Goal: Task Accomplishment & Management: Complete application form

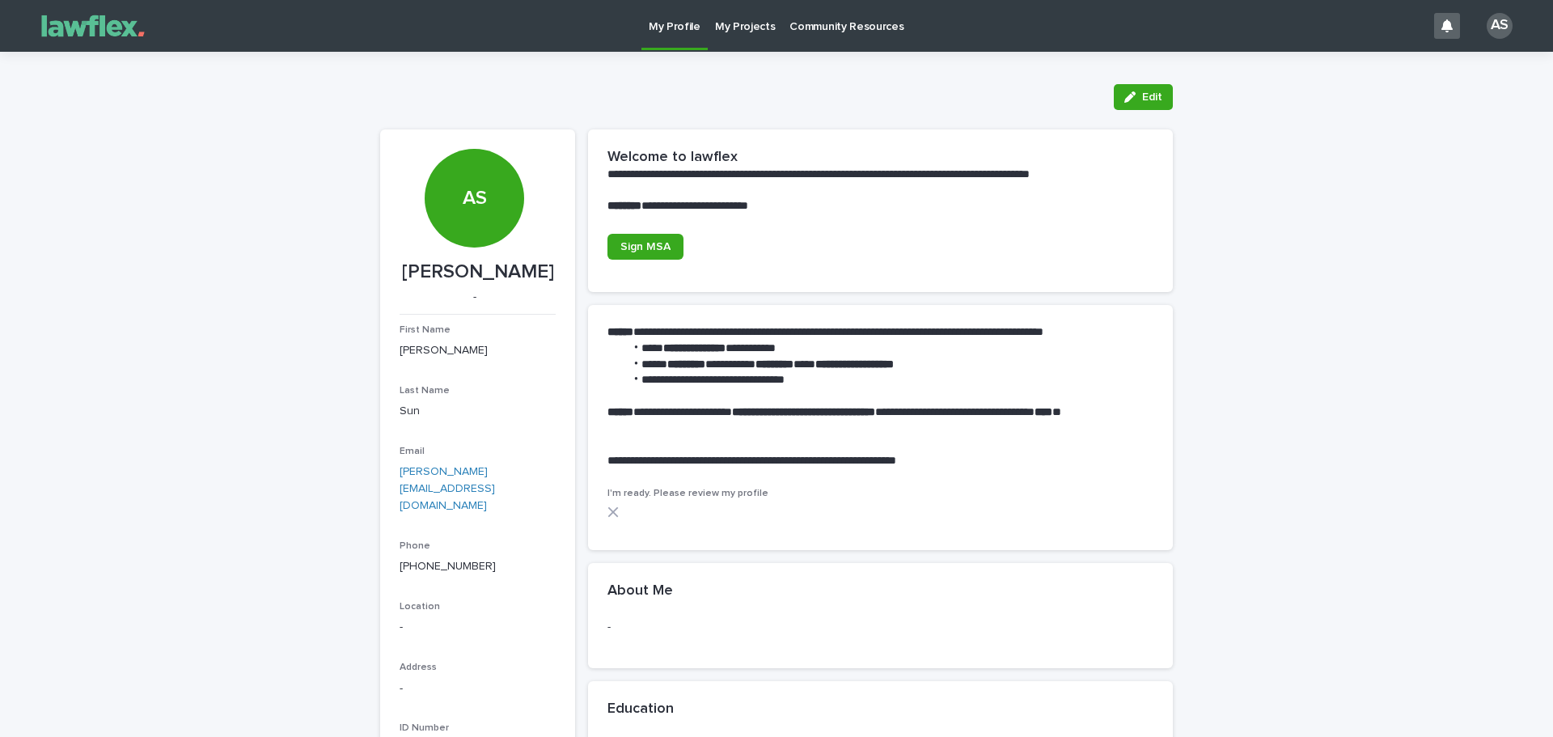
click at [756, 16] on p "My Projects" at bounding box center [745, 17] width 61 height 34
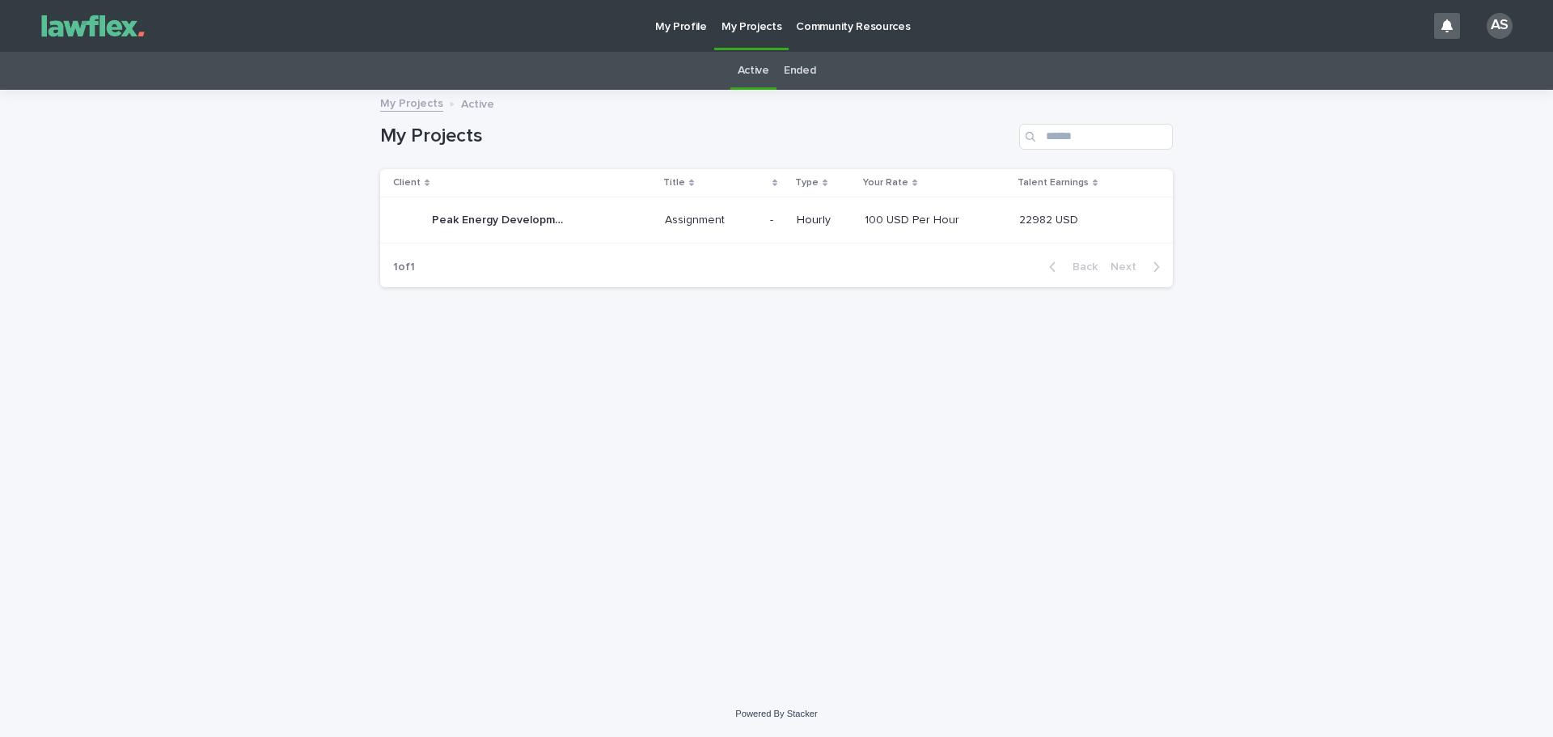
click at [990, 229] on div "100 USD Per Hour 100 USD Per Hour" at bounding box center [936, 220] width 142 height 27
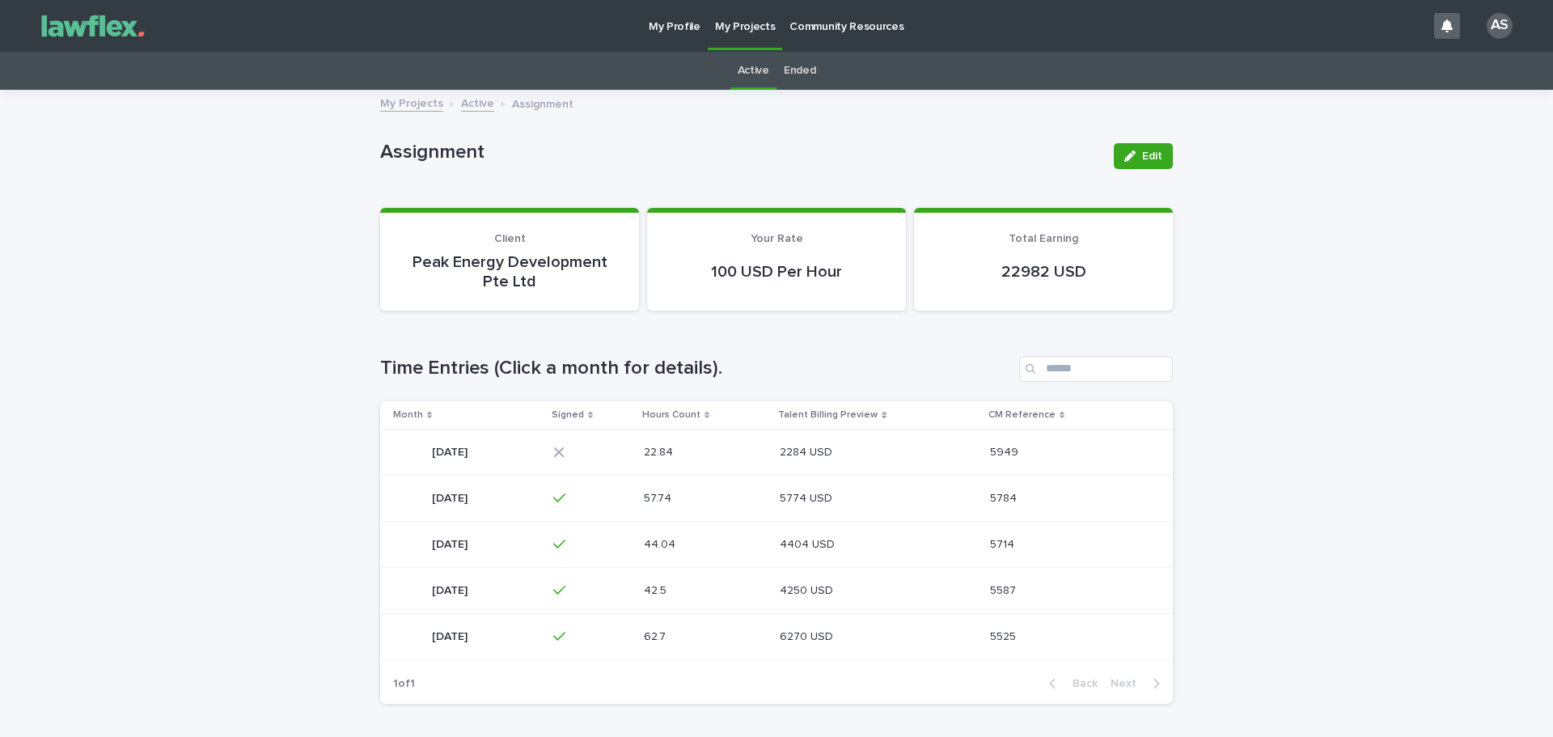
click at [860, 432] on td "2284 USD 2284 USD" at bounding box center [878, 452] width 210 height 46
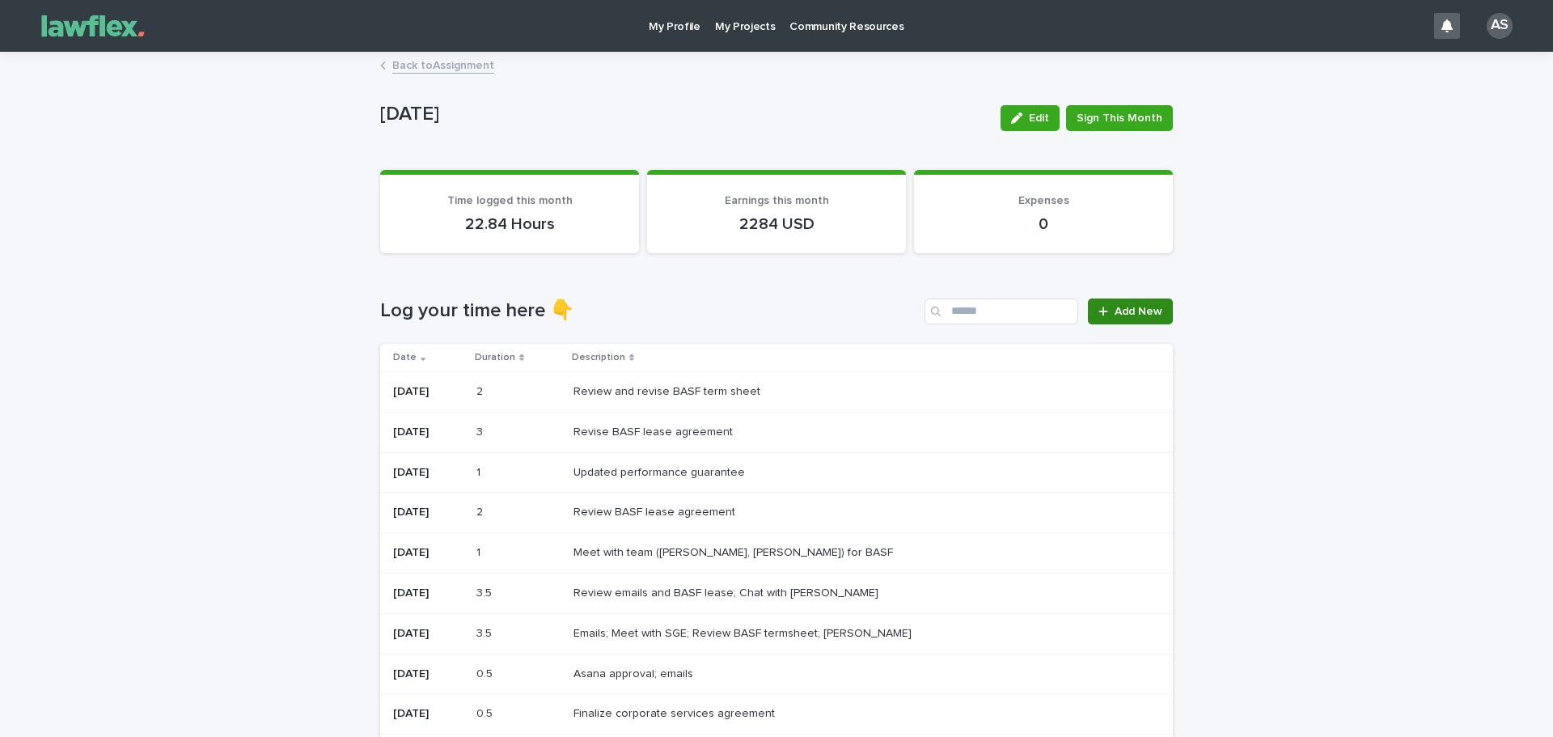
click at [1126, 311] on span "Add New" at bounding box center [1139, 311] width 48 height 11
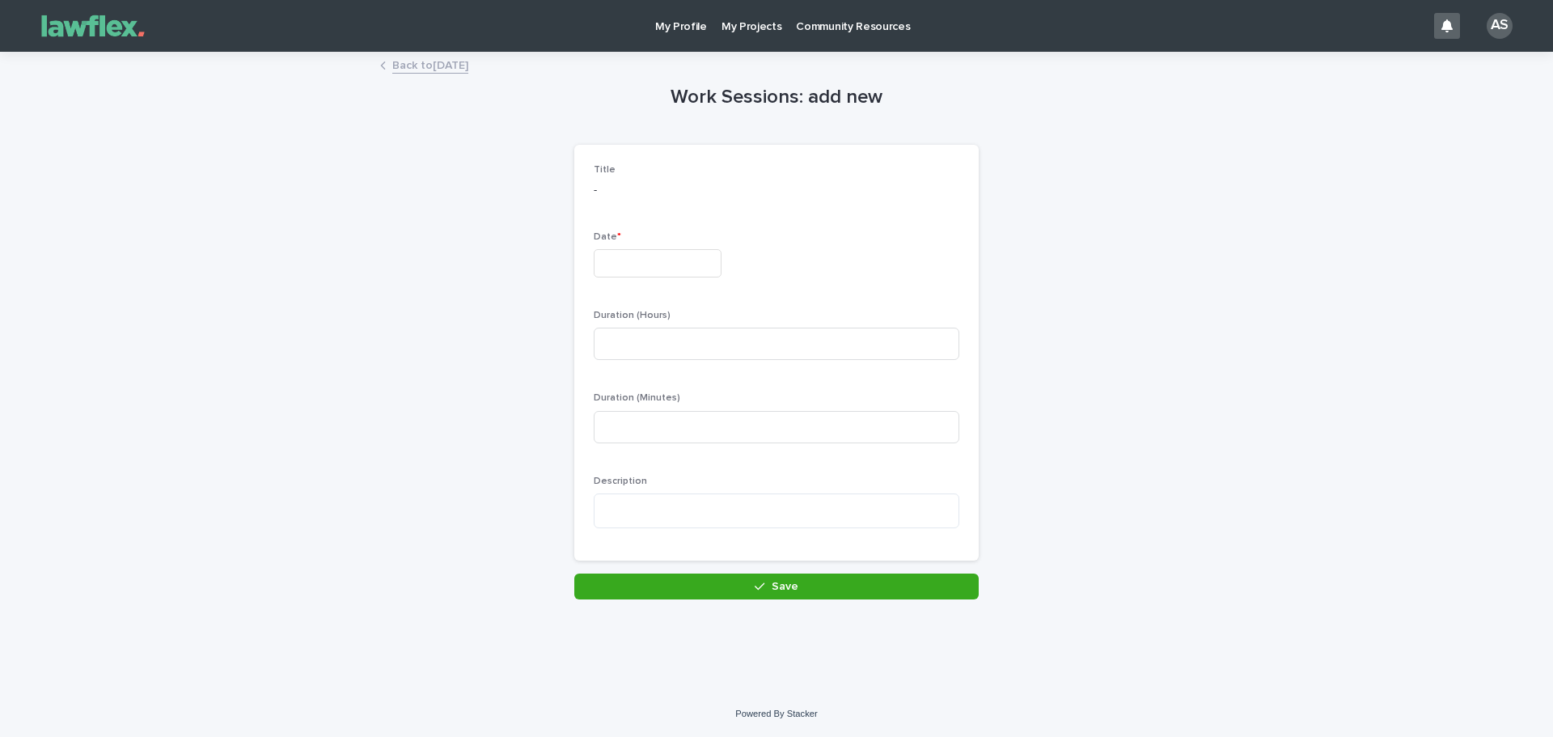
click at [722, 274] on input "text" at bounding box center [658, 263] width 128 height 28
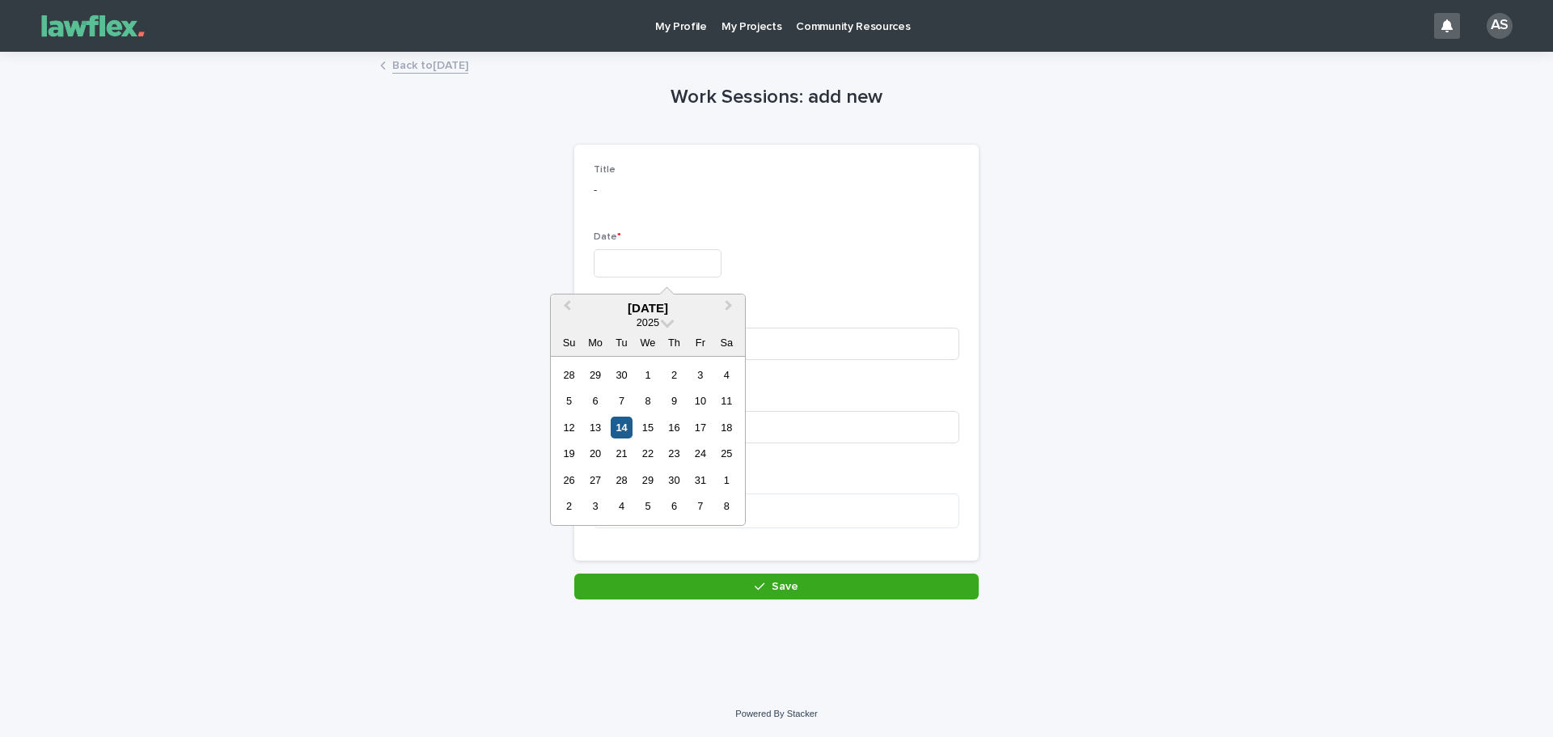
click at [622, 429] on div "14" at bounding box center [622, 428] width 22 height 22
type input "**********"
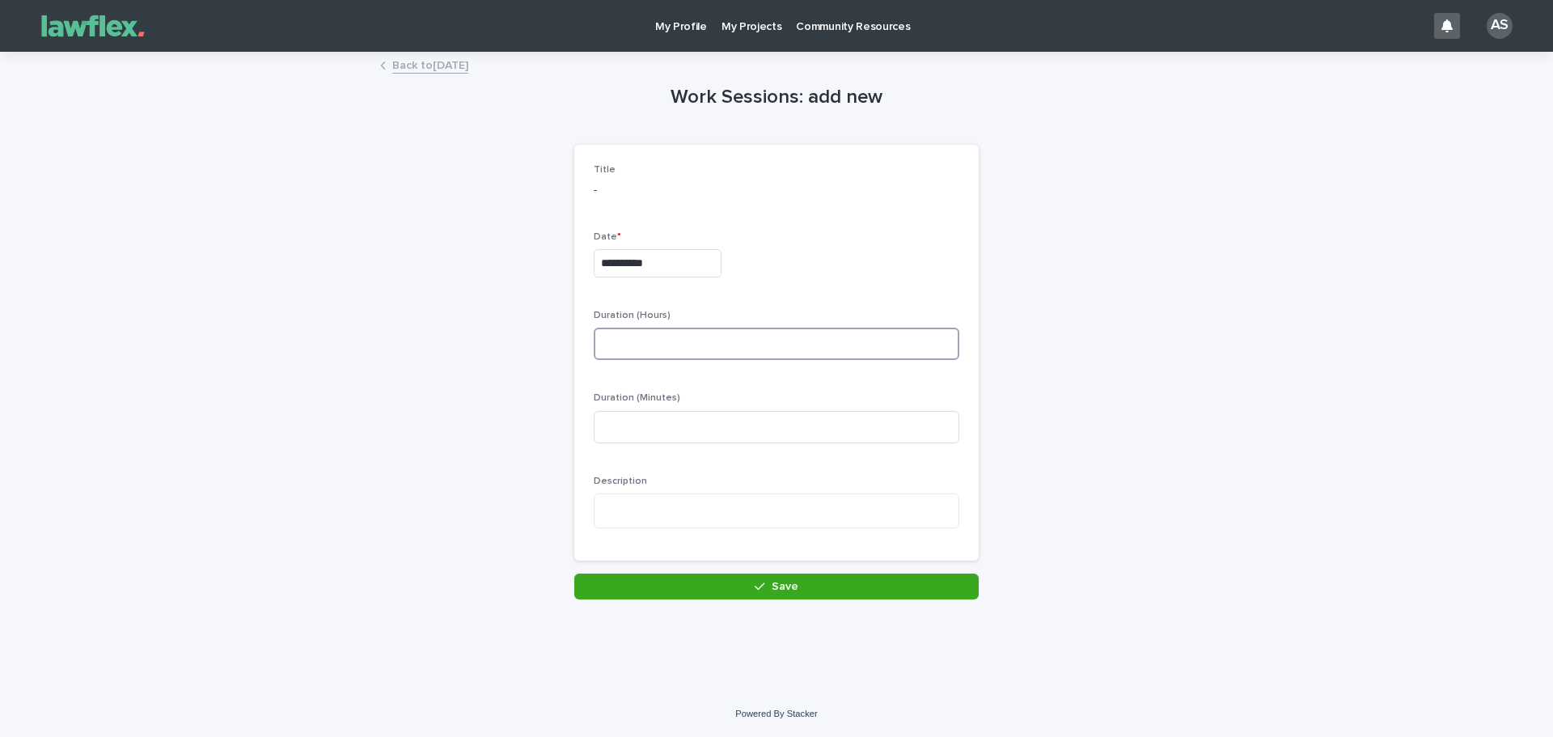
click at [650, 349] on input at bounding box center [777, 344] width 366 height 32
type input "*"
click at [682, 502] on textarea at bounding box center [777, 510] width 366 height 35
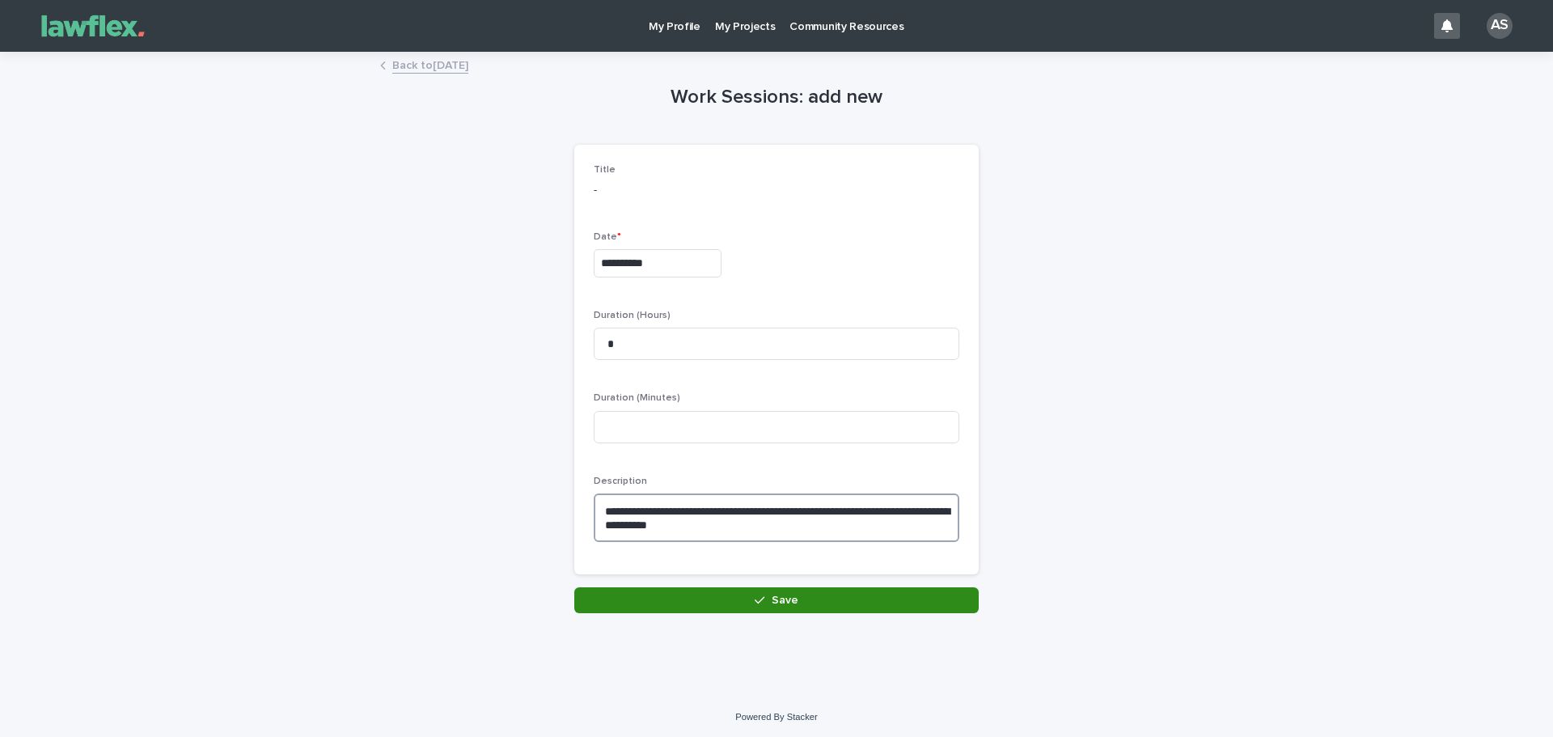
type textarea "**********"
click at [824, 592] on button "Save" at bounding box center [776, 600] width 404 height 26
